Goal: Information Seeking & Learning: Check status

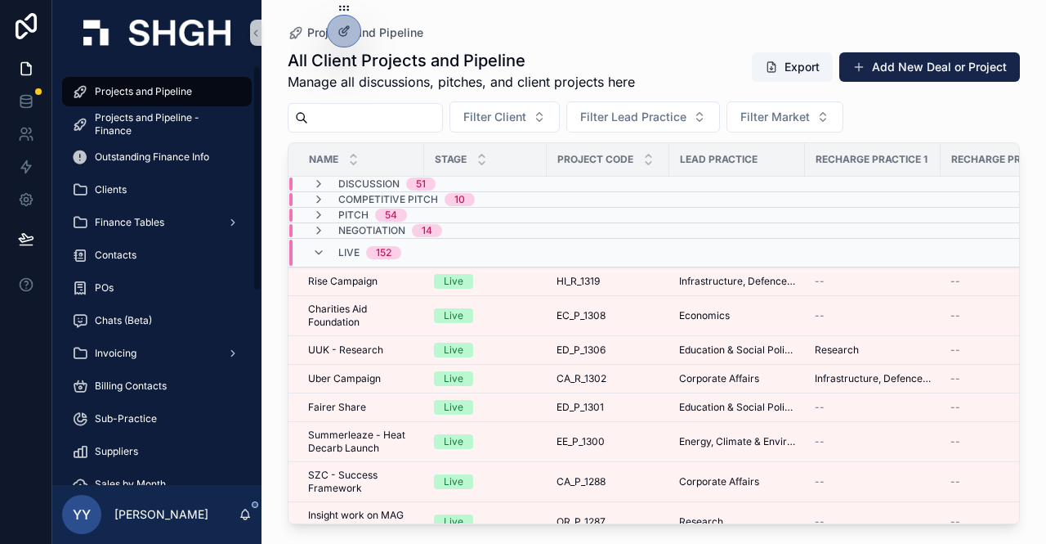
drag, startPoint x: 0, startPoint y: 0, endPoint x: 369, endPoint y: 124, distance: 389.1
click at [369, 124] on input "scrollable content" at bounding box center [375, 117] width 134 height 23
type input "*********"
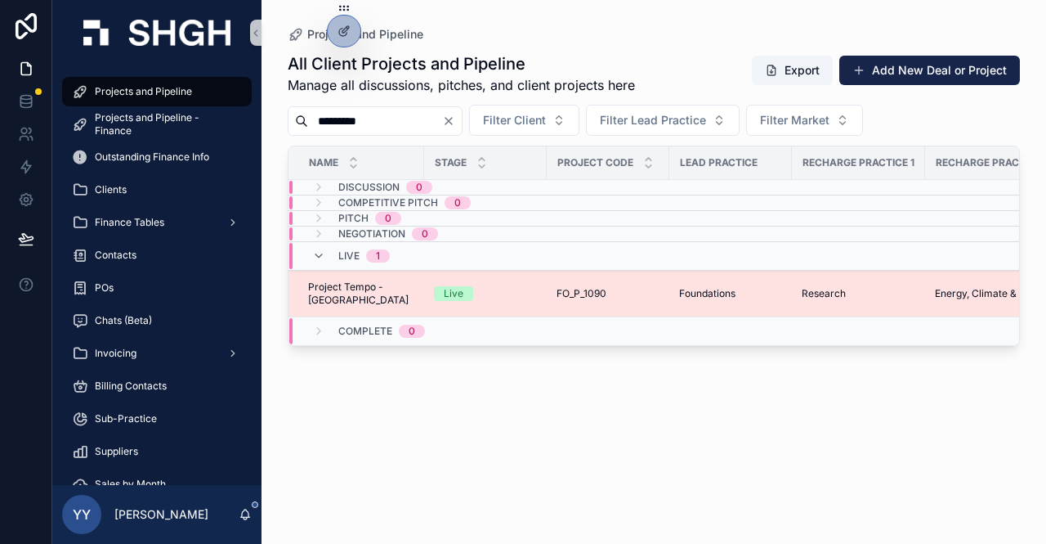
click at [524, 295] on div "Live" at bounding box center [485, 293] width 103 height 15
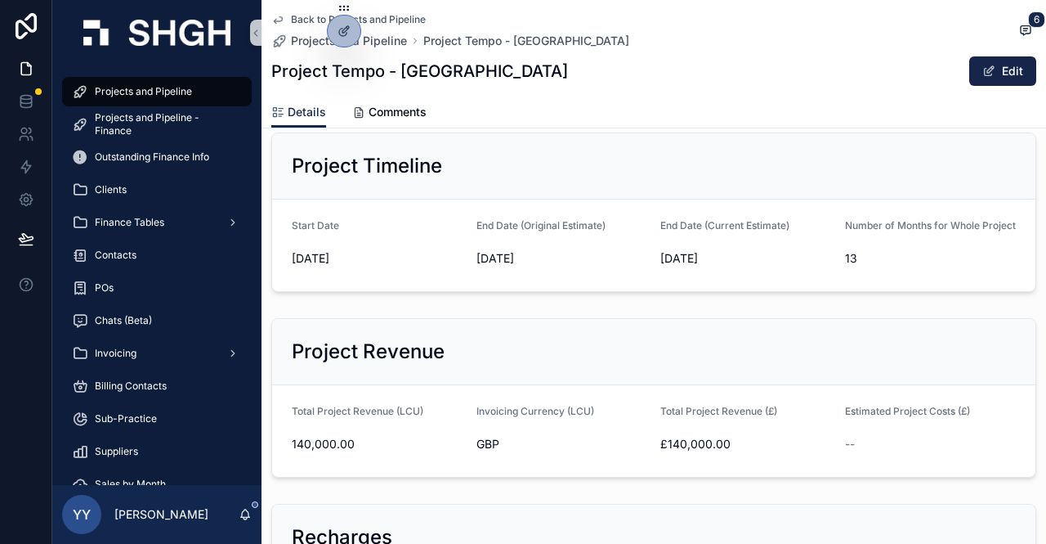
scroll to position [409, 0]
click at [176, 90] on span "Projects and Pipeline" at bounding box center [143, 91] width 97 height 13
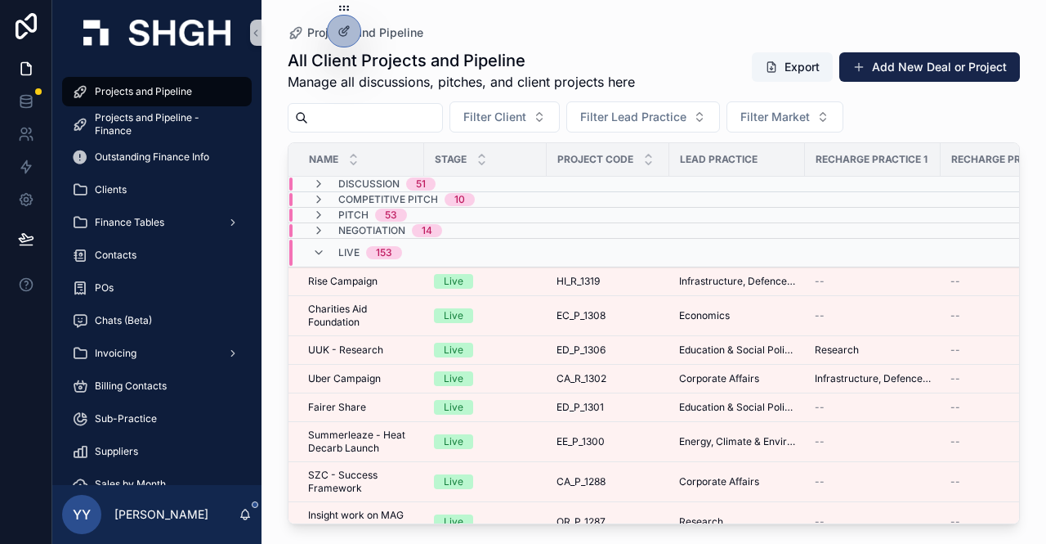
click at [396, 125] on input "scrollable content" at bounding box center [375, 117] width 134 height 23
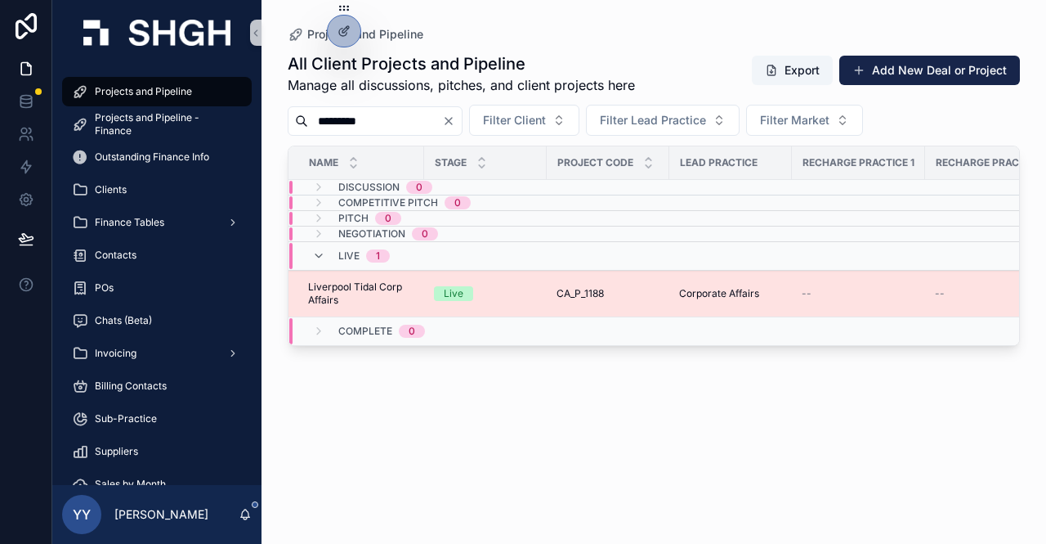
type input "*********"
click at [395, 298] on span "Liverpool Tidal Corp Affairs" at bounding box center [361, 293] width 106 height 26
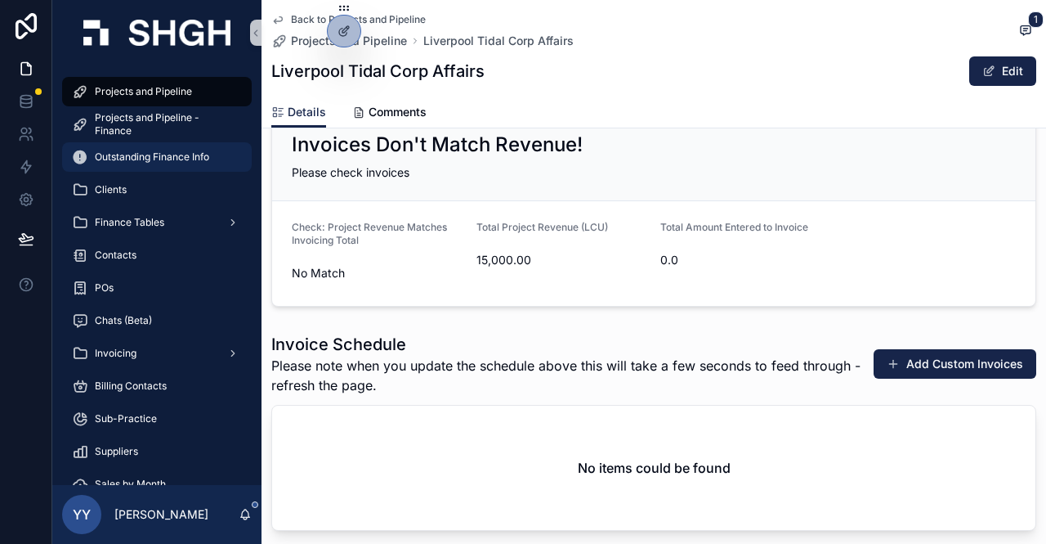
click at [147, 148] on div "Outstanding Finance Info" at bounding box center [157, 157] width 170 height 26
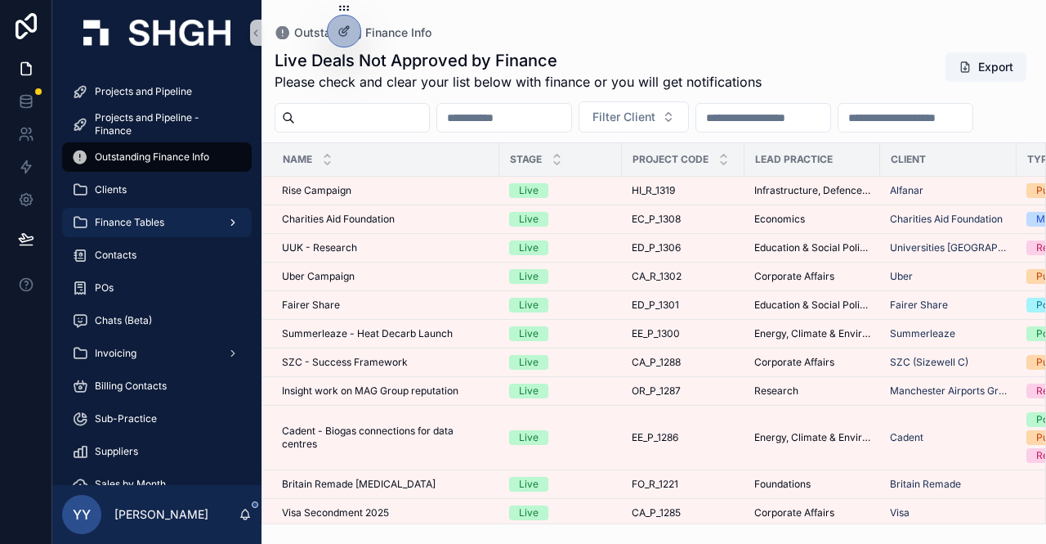
click at [137, 225] on span "Finance Tables" at bounding box center [129, 222] width 69 height 13
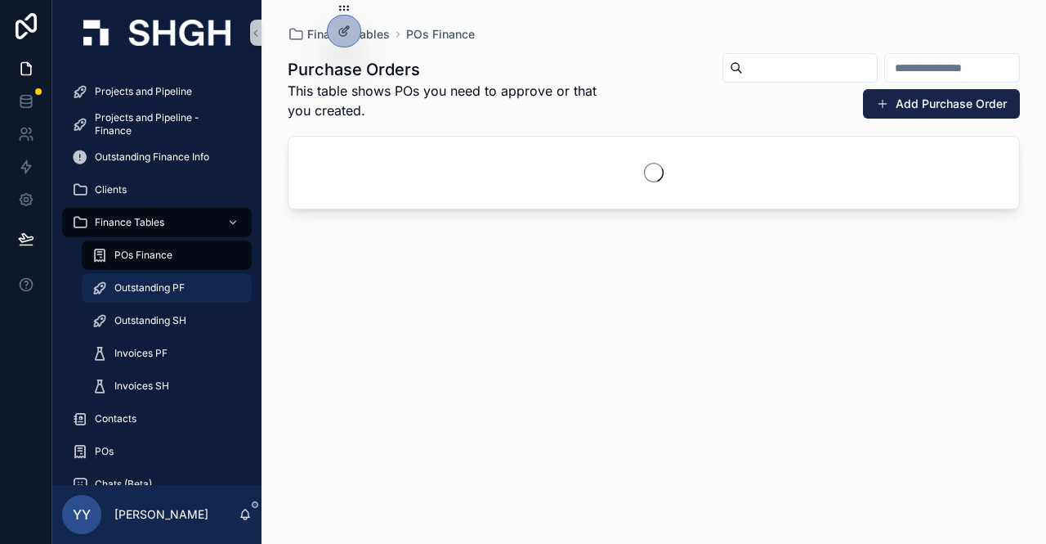
click at [144, 293] on span "Outstanding PF" at bounding box center [149, 287] width 70 height 13
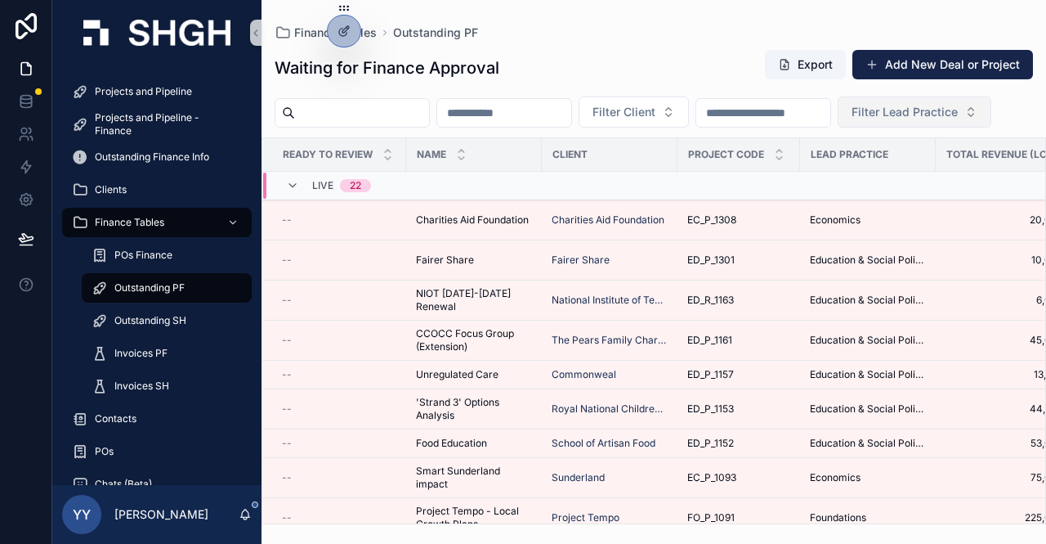
click at [852, 120] on span "Filter Lead Practice" at bounding box center [905, 112] width 106 height 16
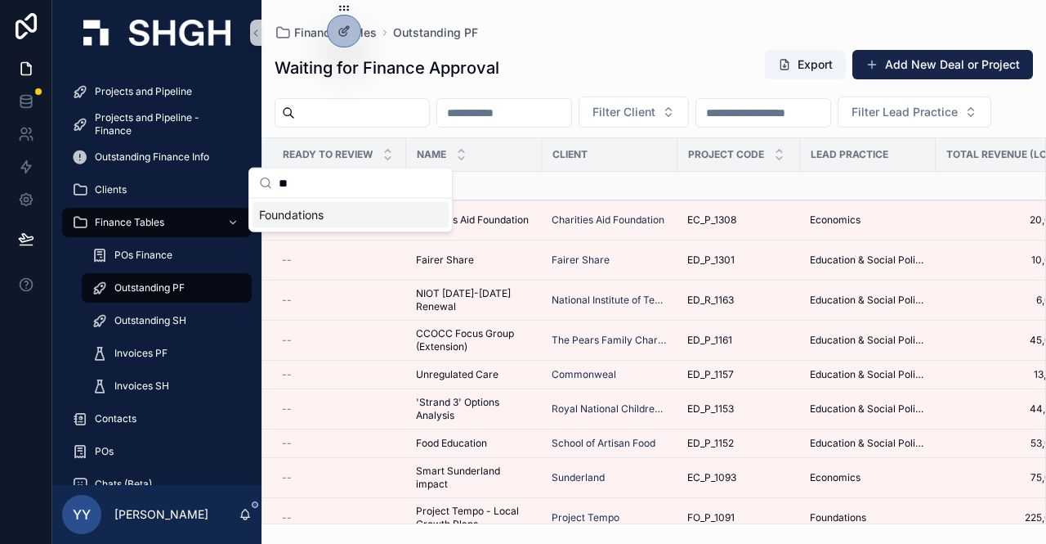
type input "**"
click at [322, 216] on span "Foundations" at bounding box center [291, 215] width 65 height 16
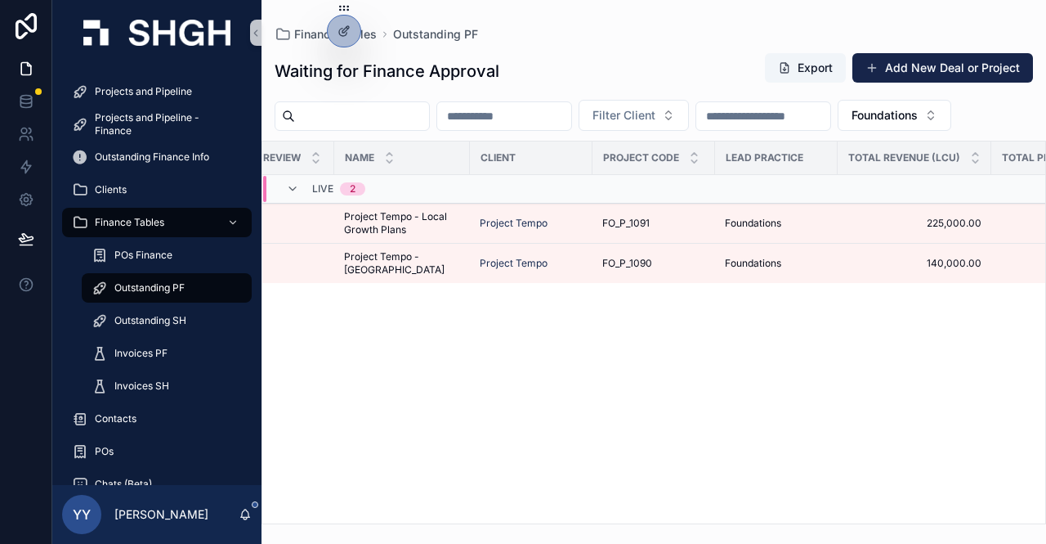
scroll to position [0, 96]
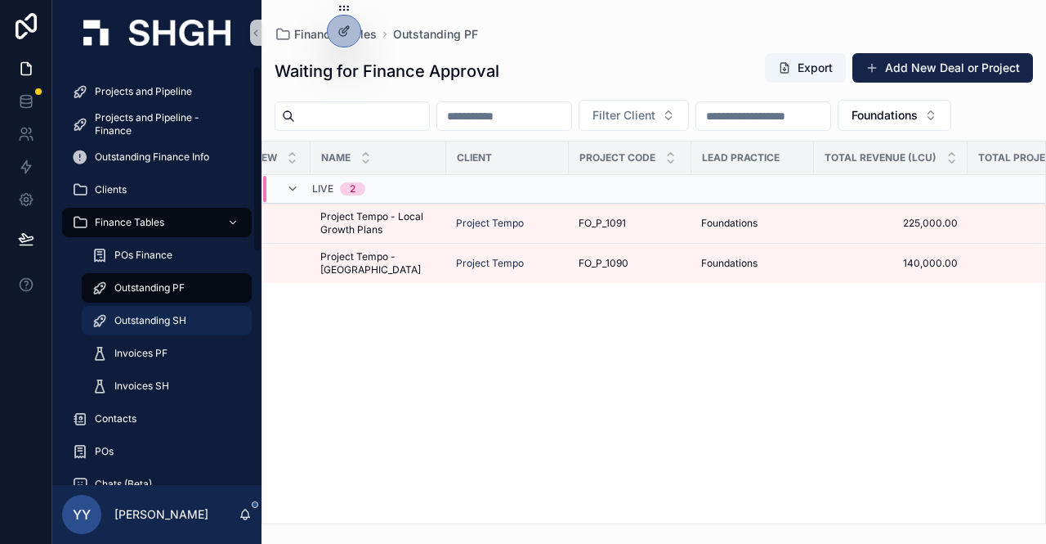
click at [170, 314] on span "Outstanding SH" at bounding box center [150, 320] width 72 height 13
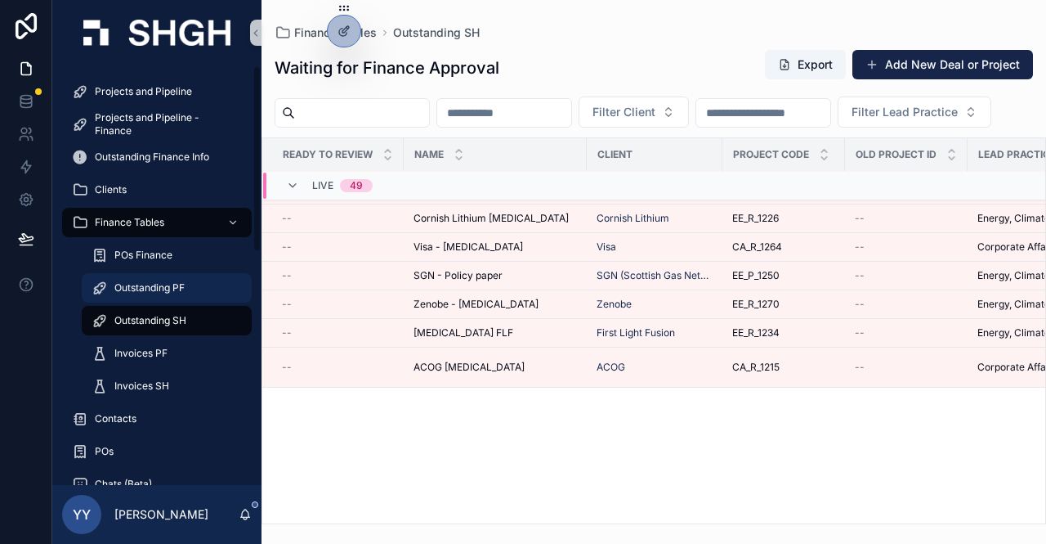
scroll to position [618, 0]
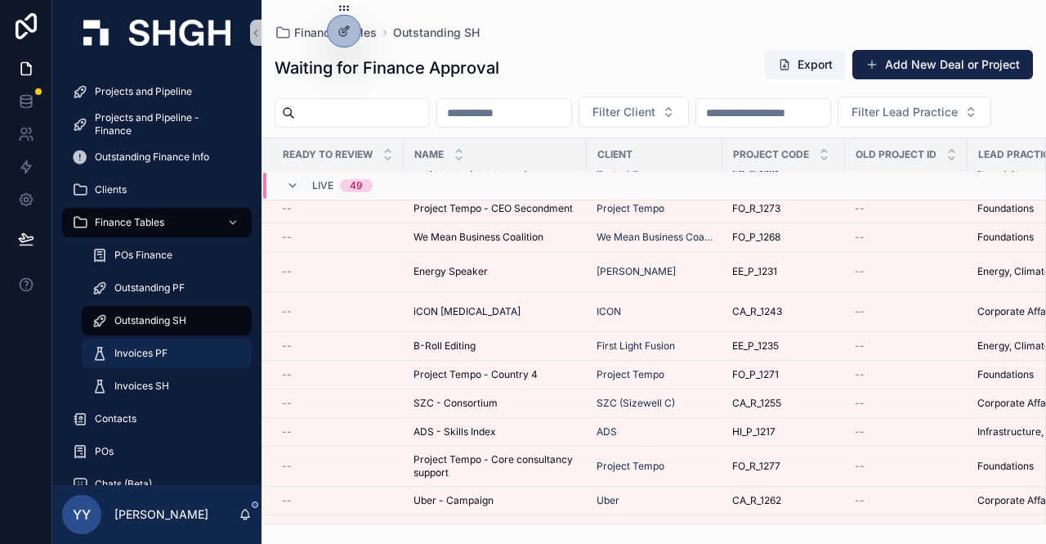
click at [157, 361] on div "Invoices PF" at bounding box center [167, 353] width 150 height 26
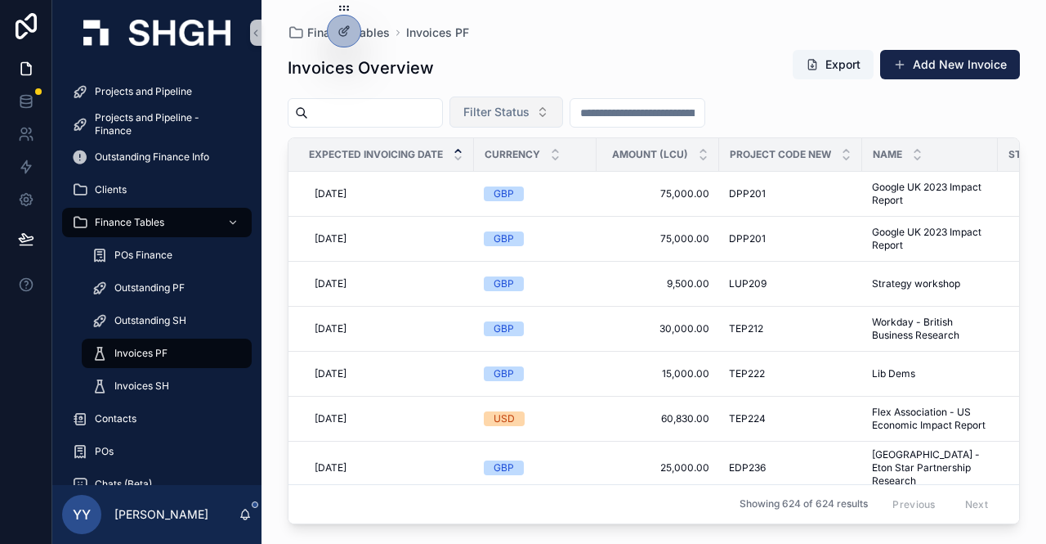
click at [514, 112] on span "Filter Status" at bounding box center [497, 112] width 66 height 16
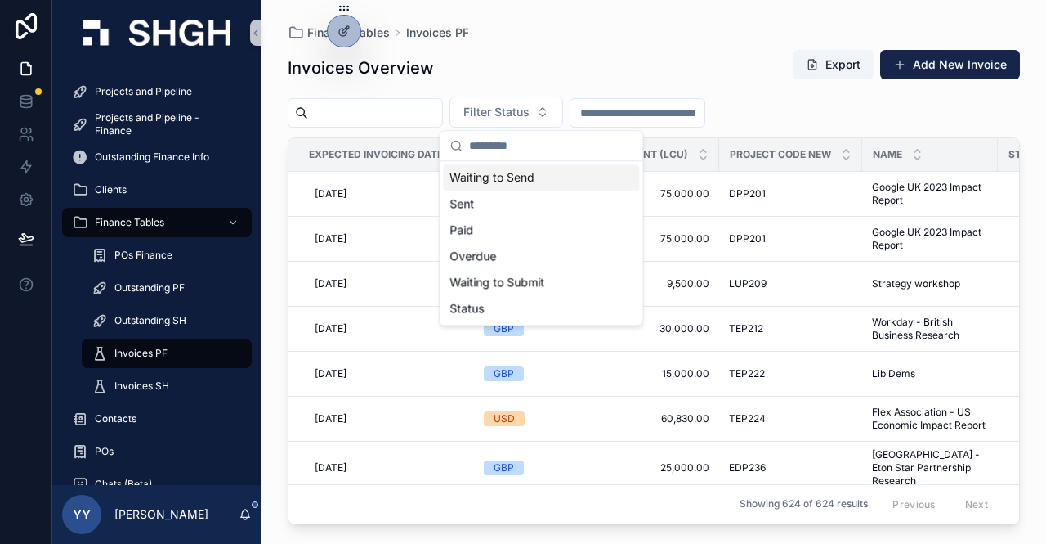
click at [518, 179] on div "Waiting to Send" at bounding box center [541, 177] width 196 height 26
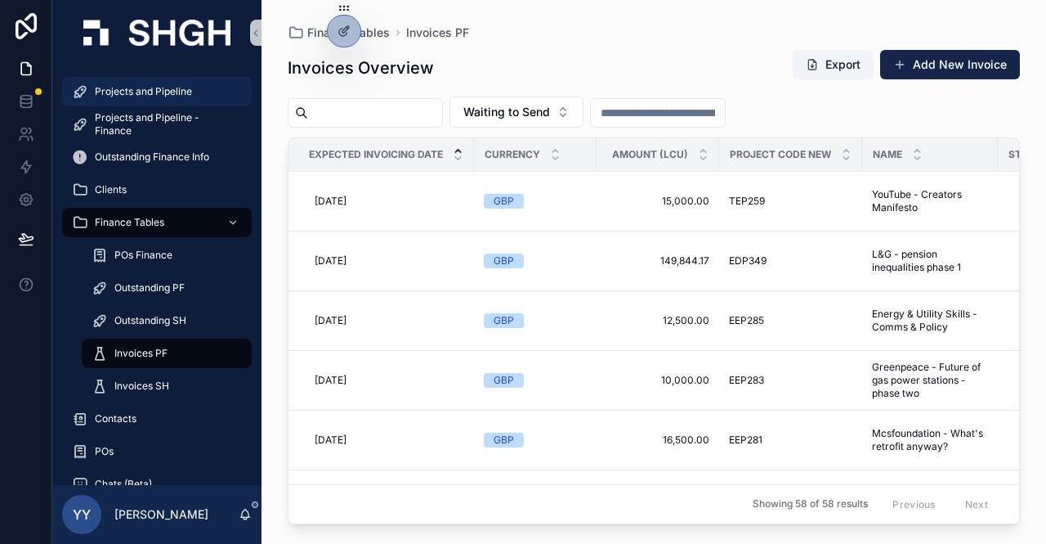
click at [132, 94] on span "Projects and Pipeline" at bounding box center [143, 91] width 97 height 13
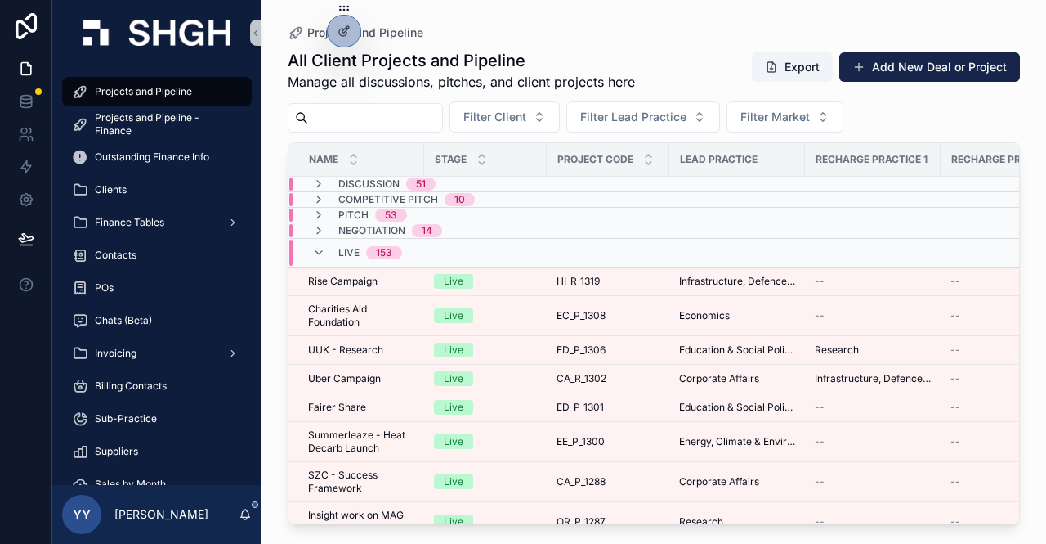
click at [355, 125] on input "scrollable content" at bounding box center [375, 117] width 134 height 23
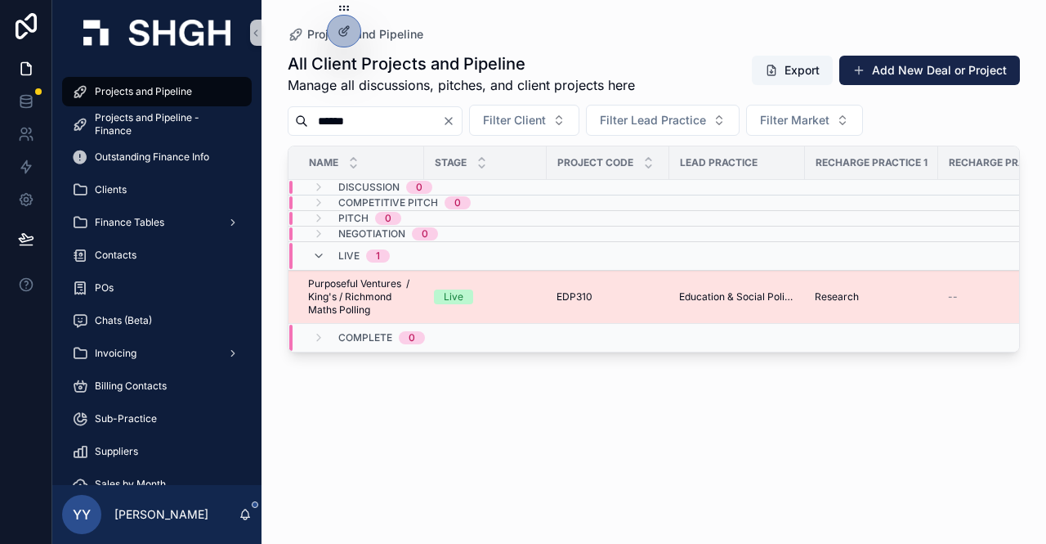
type input "******"
click at [570, 290] on span "EDP310" at bounding box center [575, 296] width 36 height 13
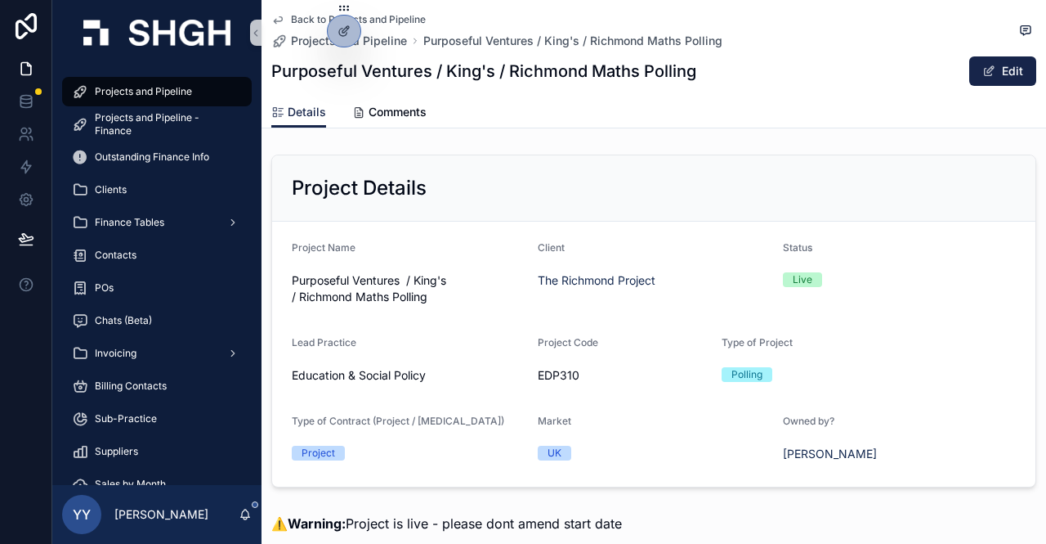
scroll to position [245, 0]
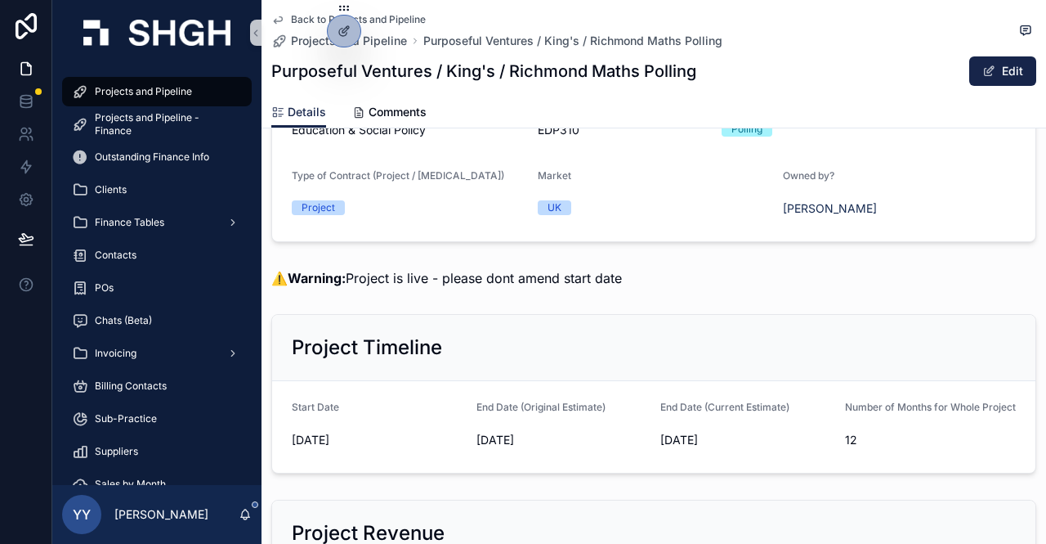
click at [572, 283] on span "⚠️ Warning: Project is live - please dont amend start date" at bounding box center [446, 278] width 351 height 16
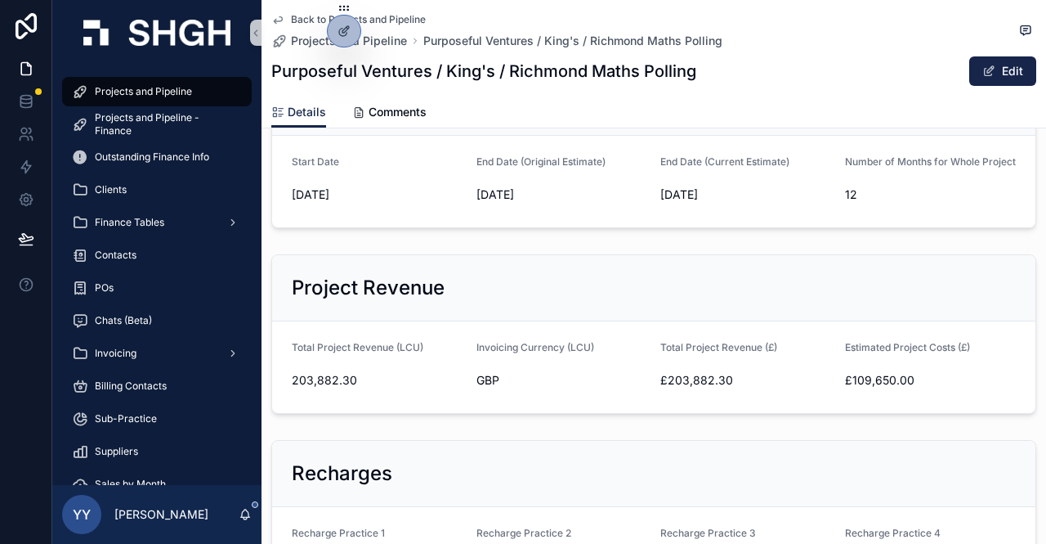
scroll to position [409, 0]
